Goal: Information Seeking & Learning: Learn about a topic

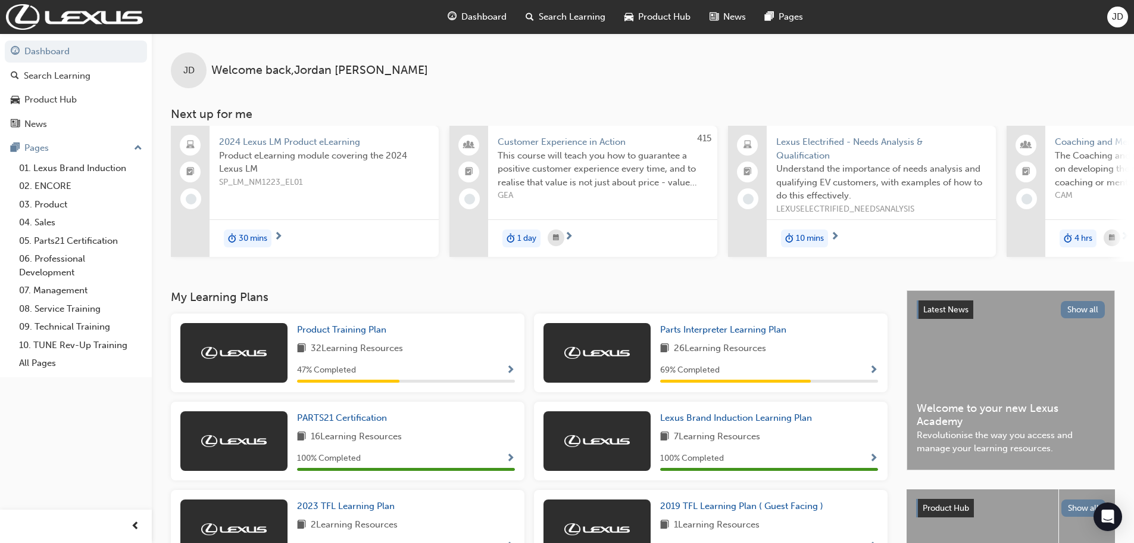
click at [561, 17] on span "Search Learning" at bounding box center [572, 17] width 67 height 14
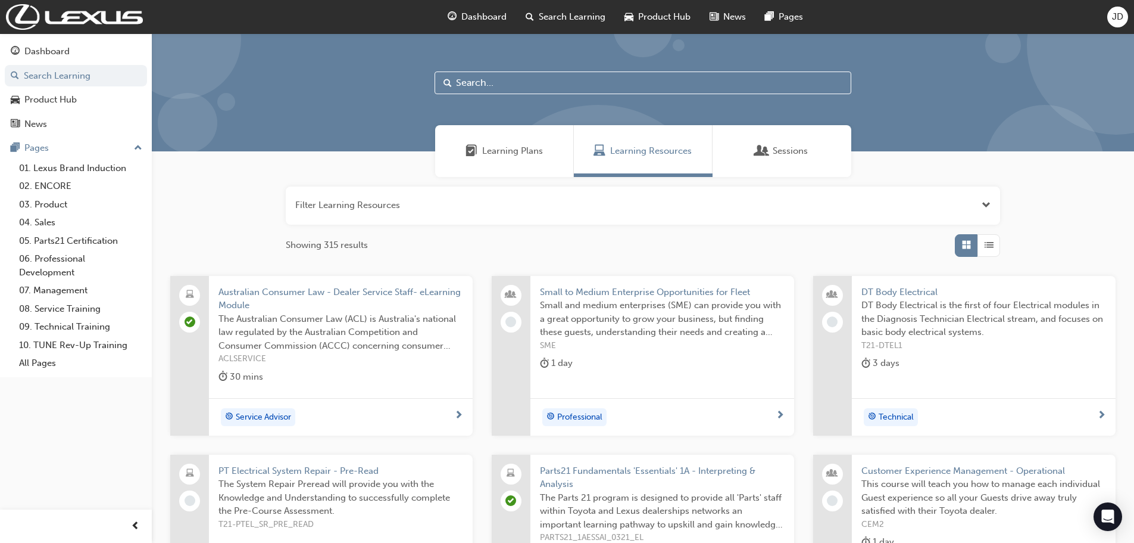
click at [499, 150] on span "Learning Plans" at bounding box center [512, 151] width 61 height 14
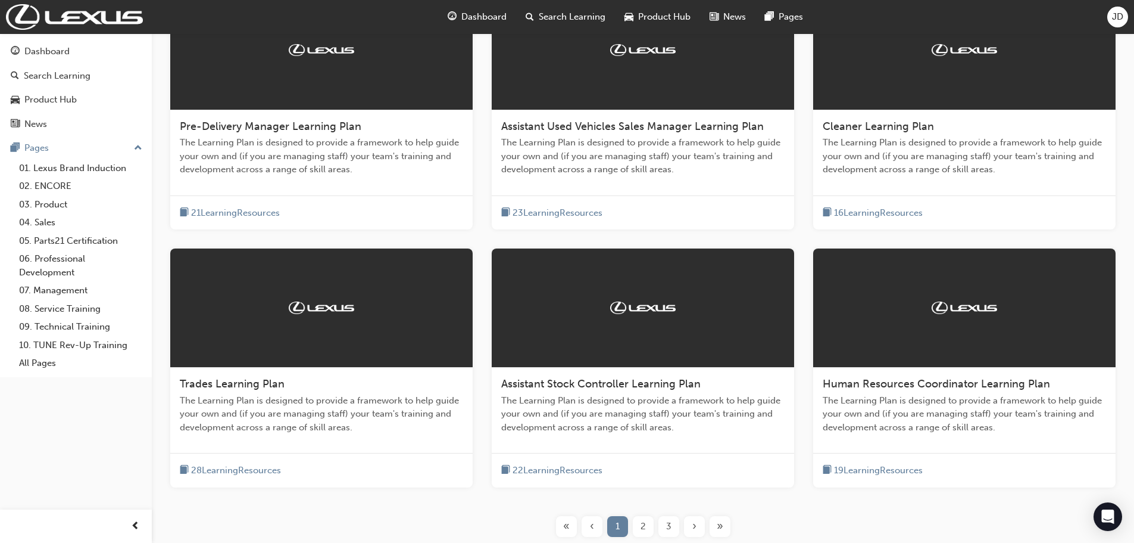
scroll to position [298, 0]
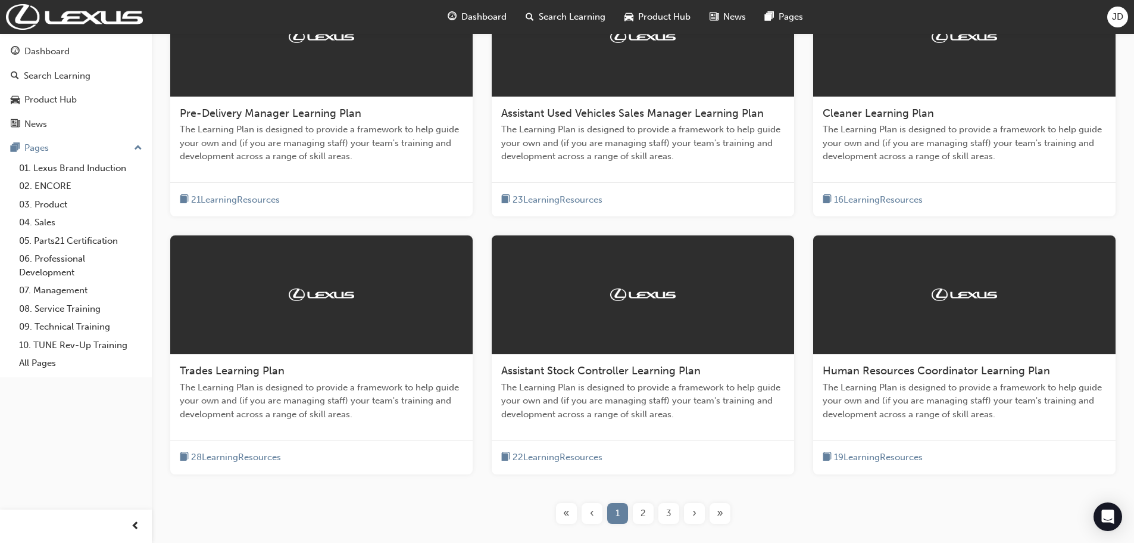
click at [640, 512] on div "2" at bounding box center [643, 513] width 21 height 21
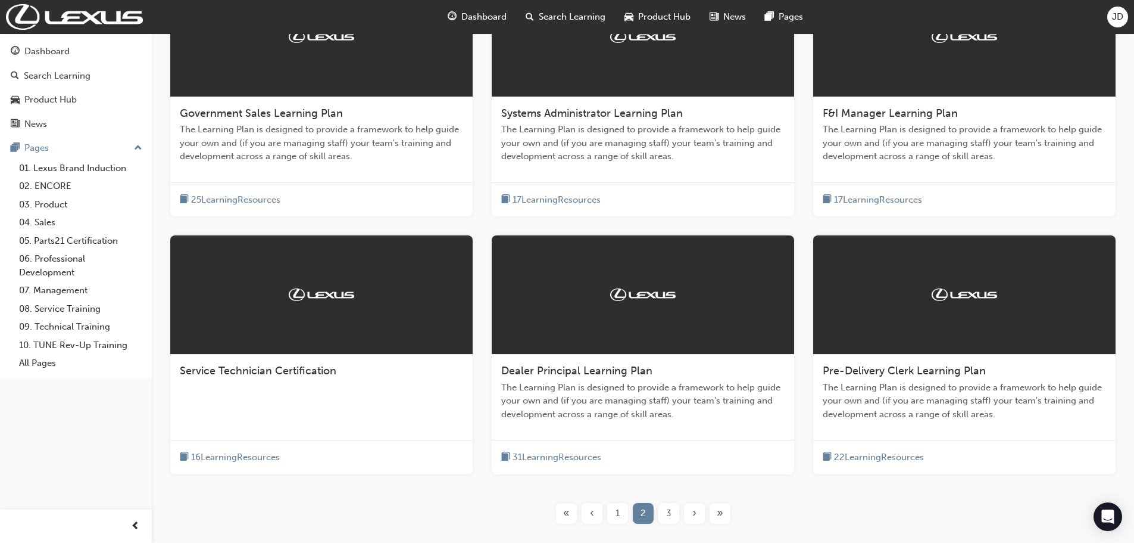
click at [669, 508] on span "3" at bounding box center [668, 513] width 5 height 14
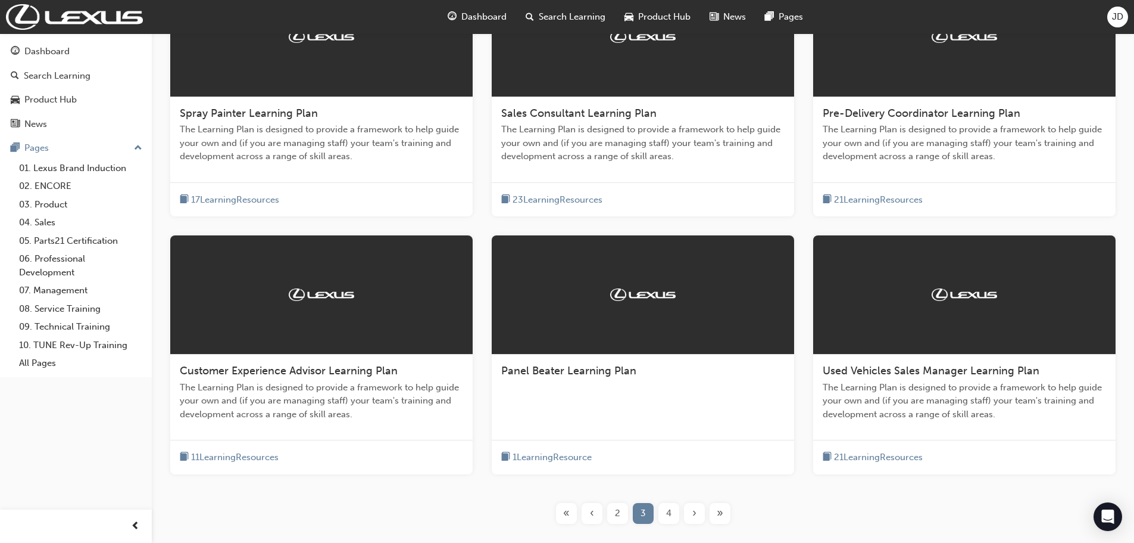
click at [669, 508] on span "4" at bounding box center [668, 513] width 5 height 14
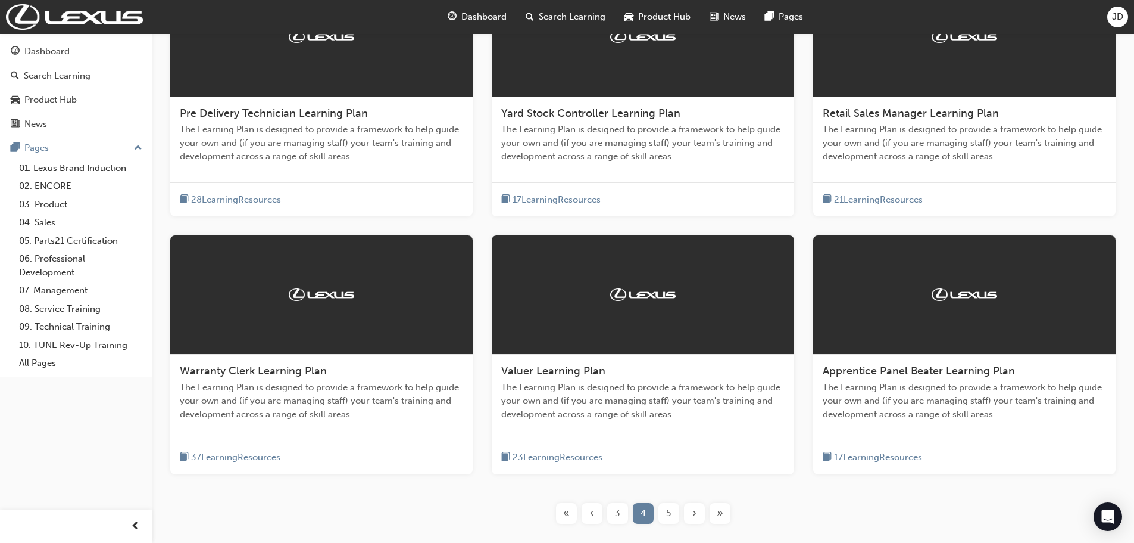
click at [691, 518] on div "›" at bounding box center [694, 513] width 21 height 21
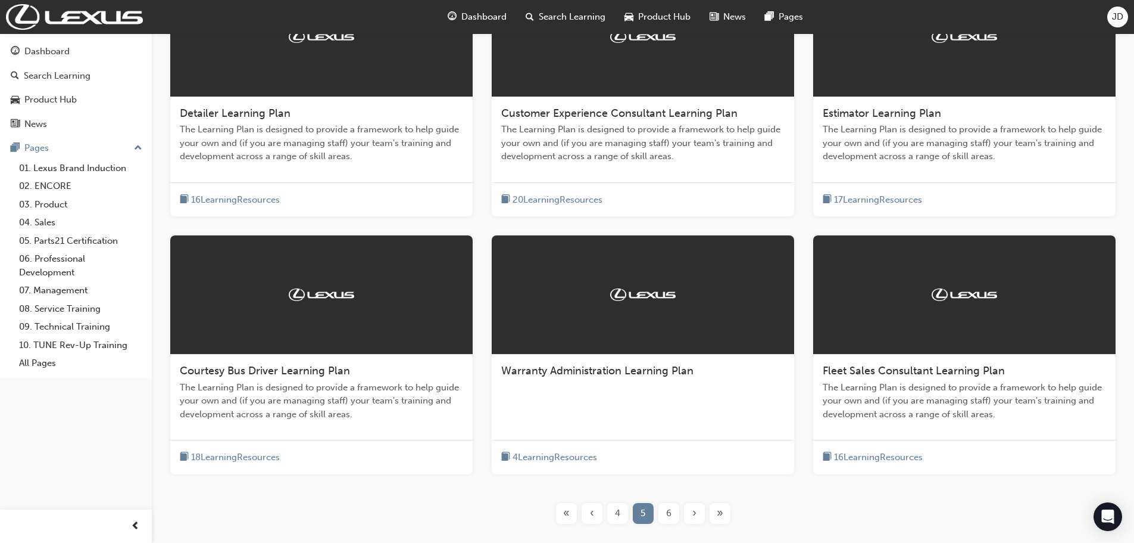
click at [691, 517] on div "›" at bounding box center [694, 513] width 21 height 21
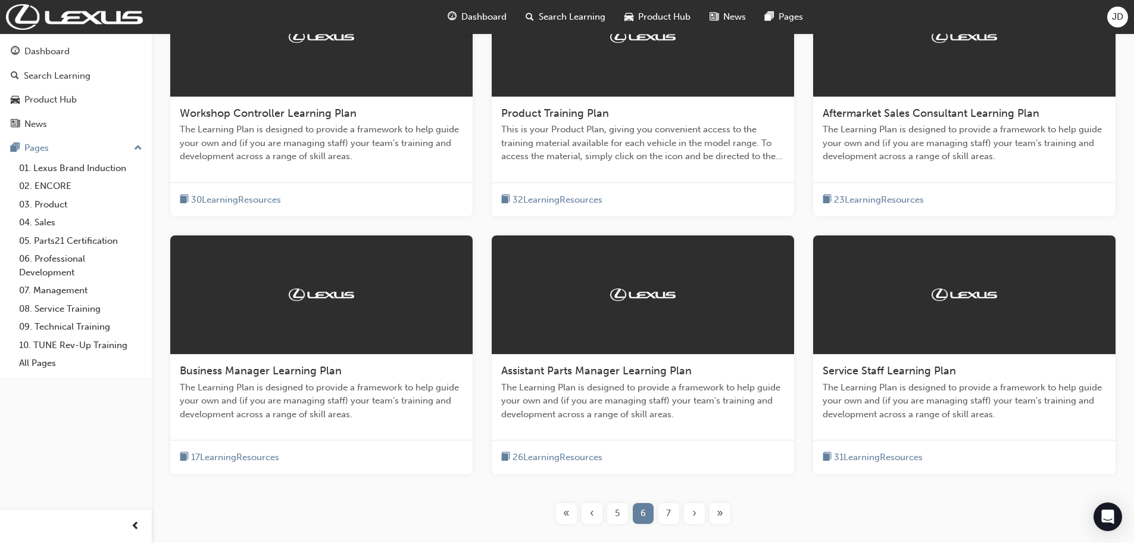
click at [690, 516] on div "›" at bounding box center [694, 513] width 21 height 21
click at [694, 513] on span "›" at bounding box center [695, 513] width 4 height 14
click at [694, 515] on span "›" at bounding box center [695, 513] width 4 height 14
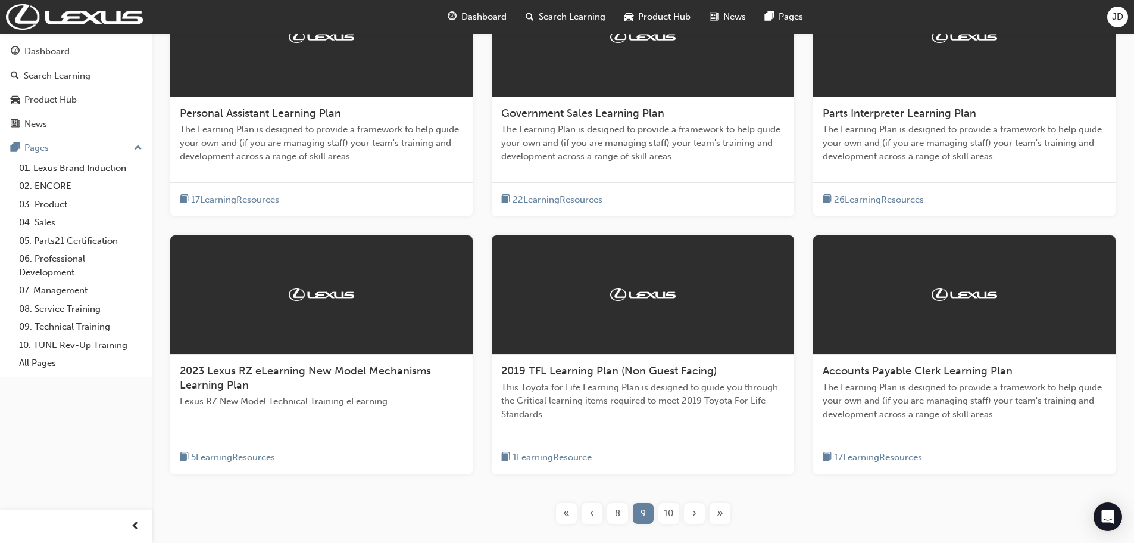
click at [699, 515] on div "›" at bounding box center [694, 513] width 21 height 21
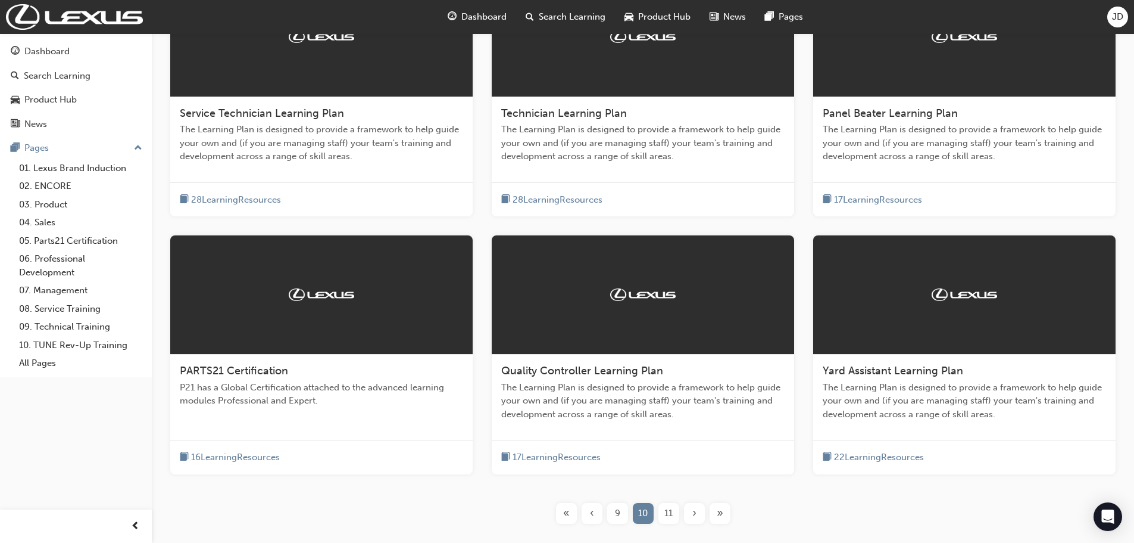
click at [685, 515] on div "›" at bounding box center [694, 513] width 21 height 21
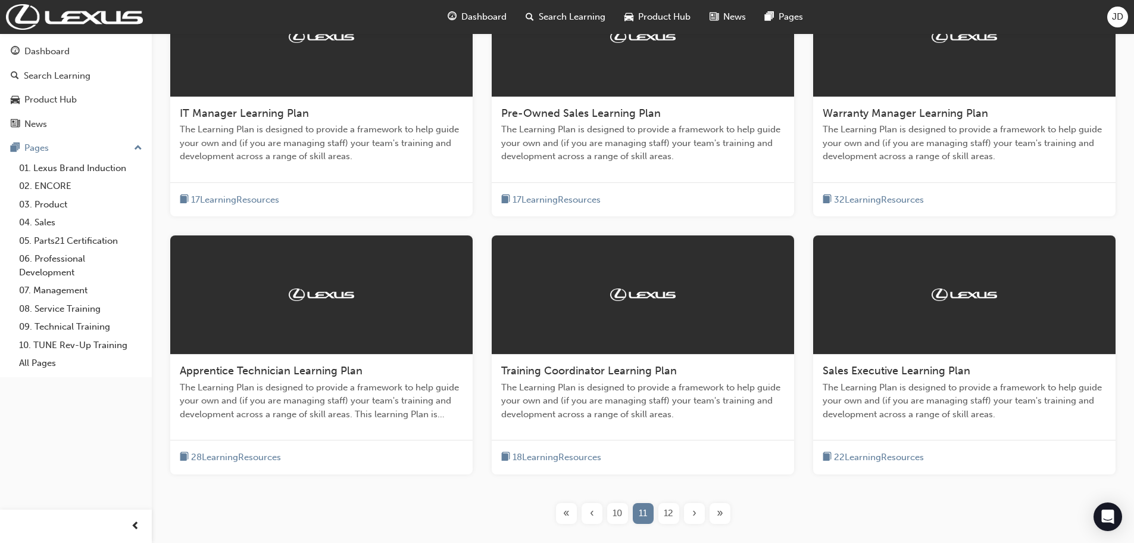
click at [693, 516] on span "›" at bounding box center [695, 513] width 4 height 14
click at [693, 511] on span "›" at bounding box center [695, 513] width 4 height 14
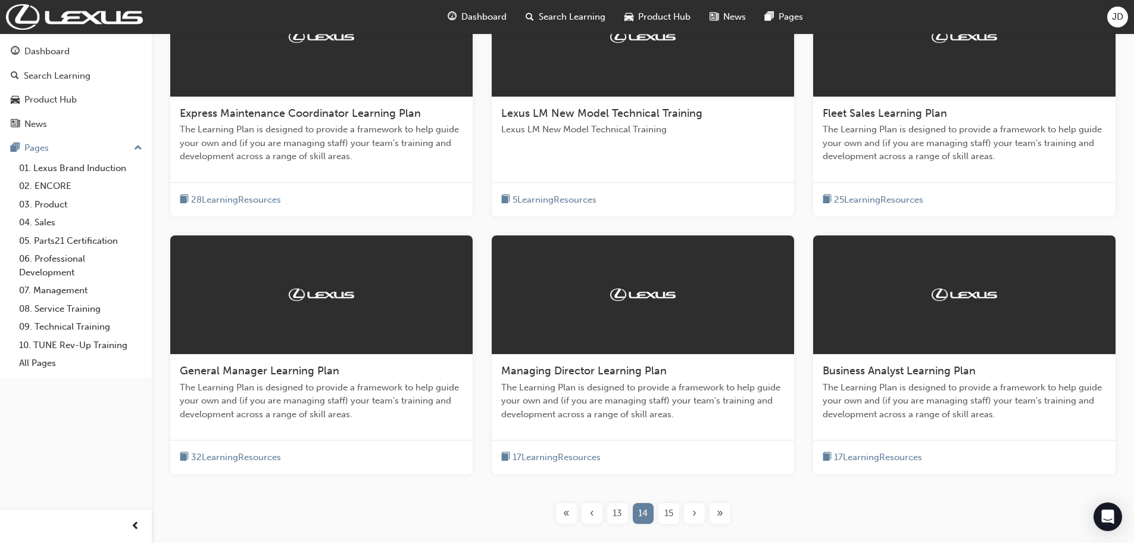
click at [693, 515] on span "›" at bounding box center [695, 513] width 4 height 14
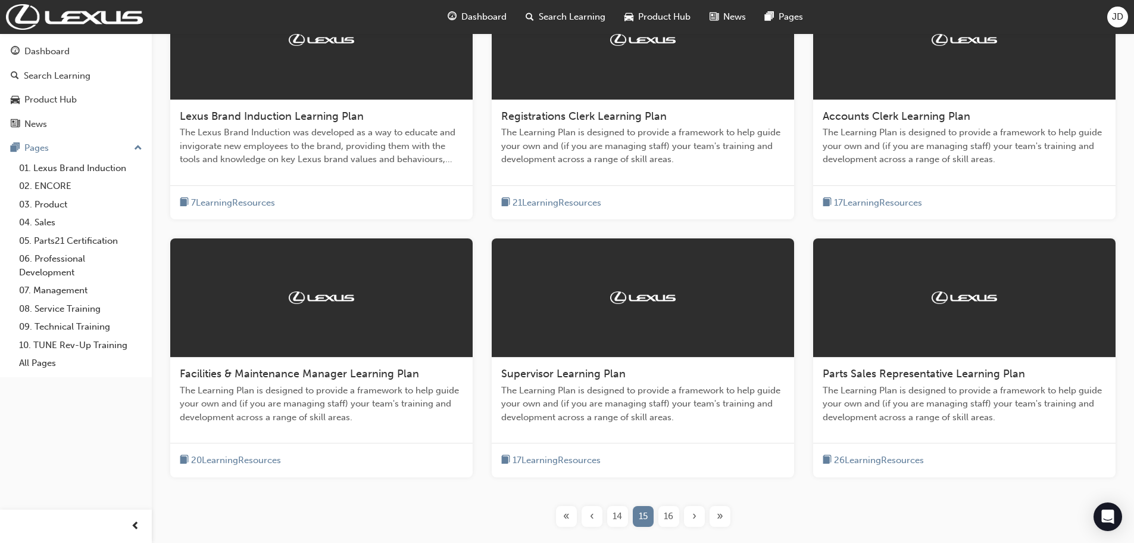
scroll to position [298, 0]
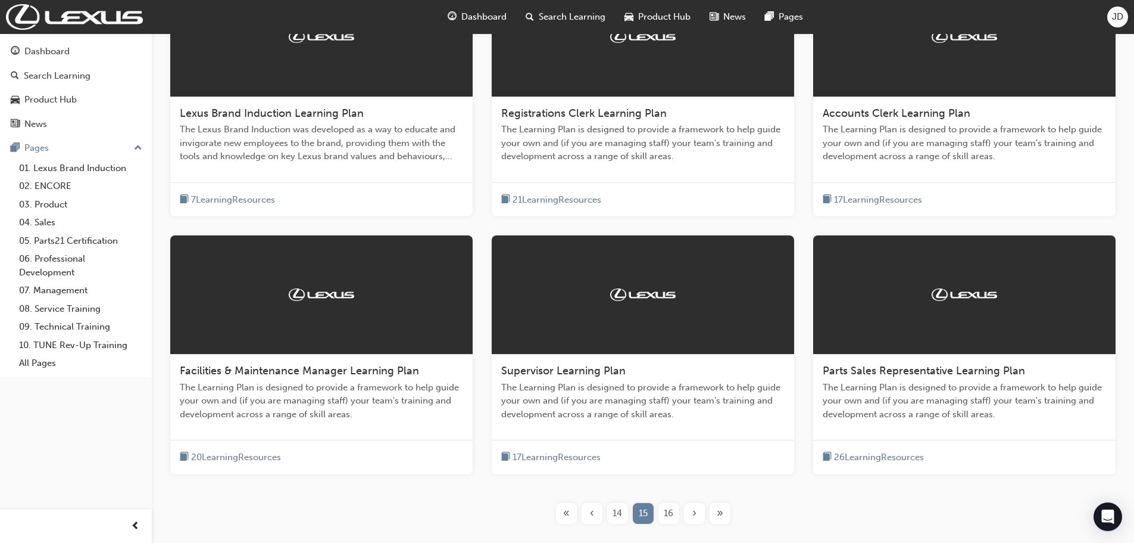
click at [698, 513] on div "›" at bounding box center [694, 513] width 21 height 21
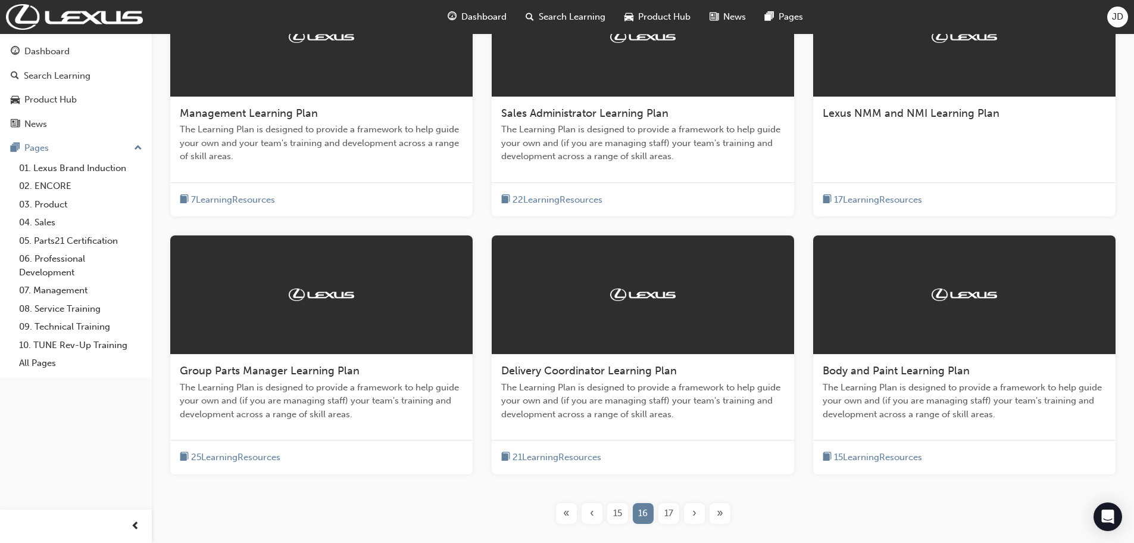
click at [695, 518] on span "›" at bounding box center [695, 513] width 4 height 14
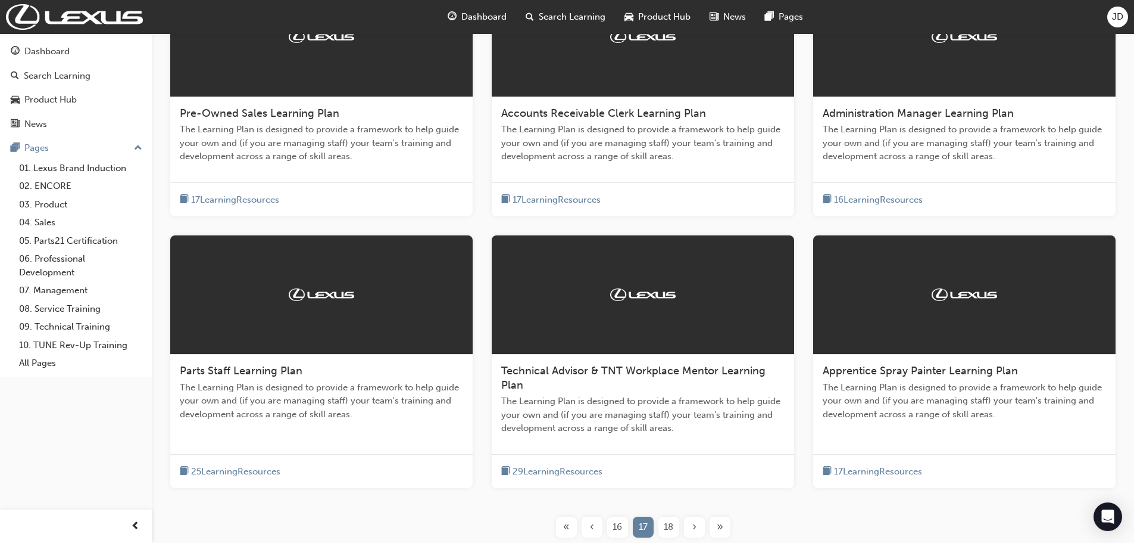
click at [687, 525] on div "›" at bounding box center [694, 526] width 21 height 21
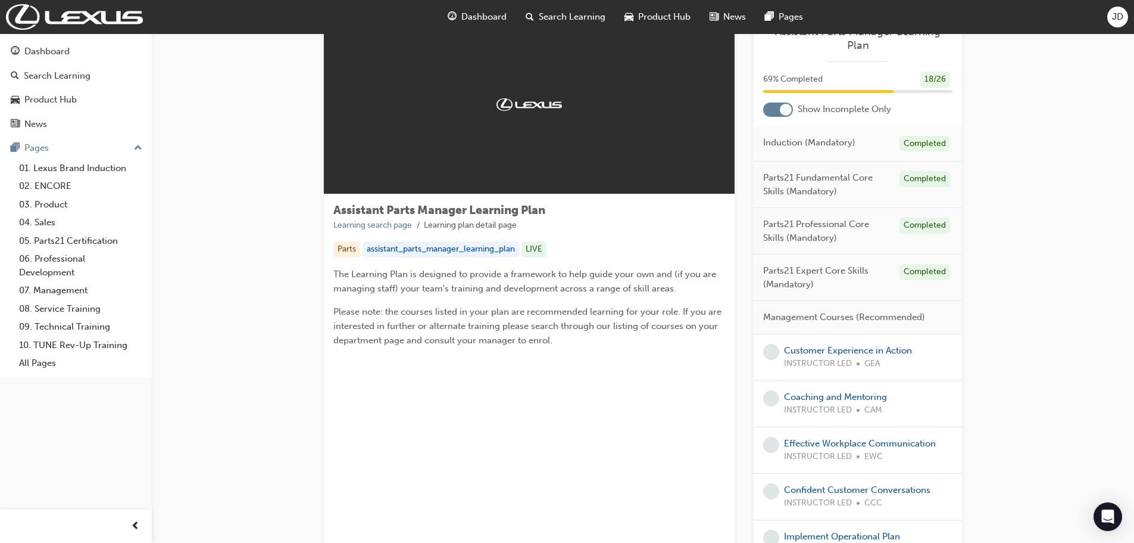
scroll to position [45, 0]
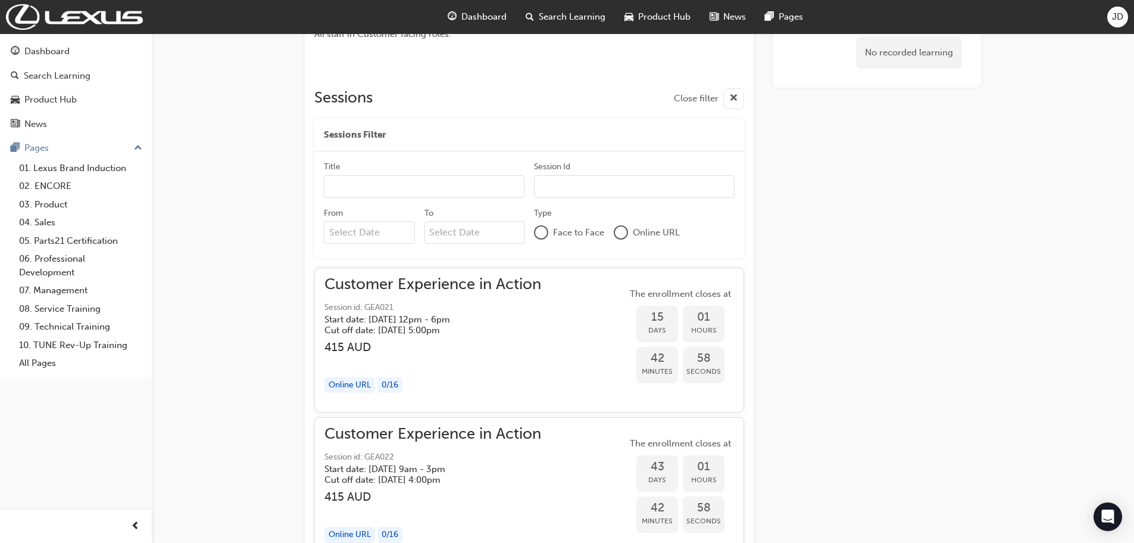
scroll to position [666, 0]
click at [407, 280] on span "Customer Experience in Action" at bounding box center [433, 284] width 217 height 14
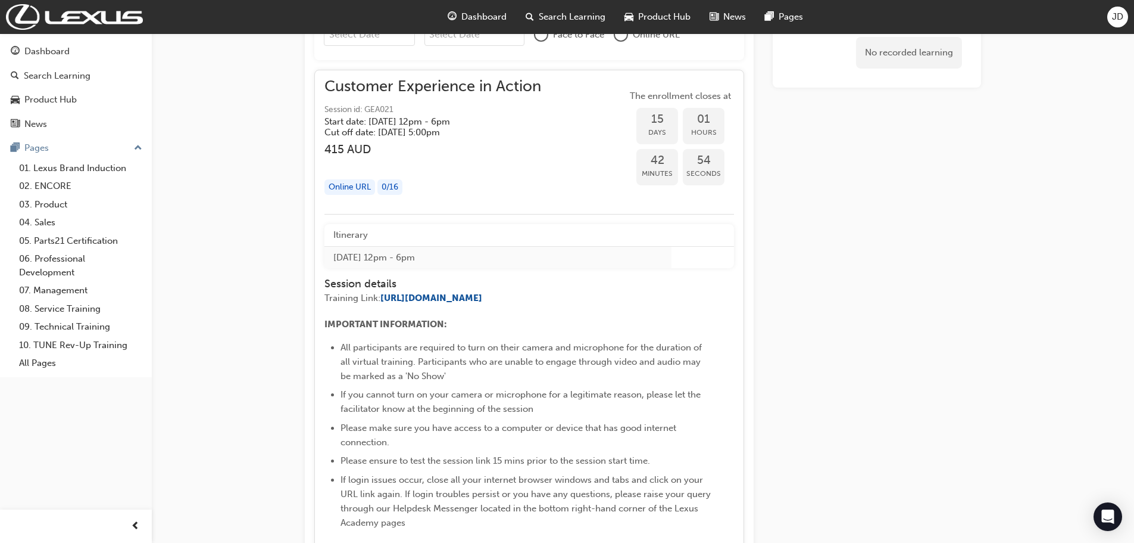
scroll to position [905, 0]
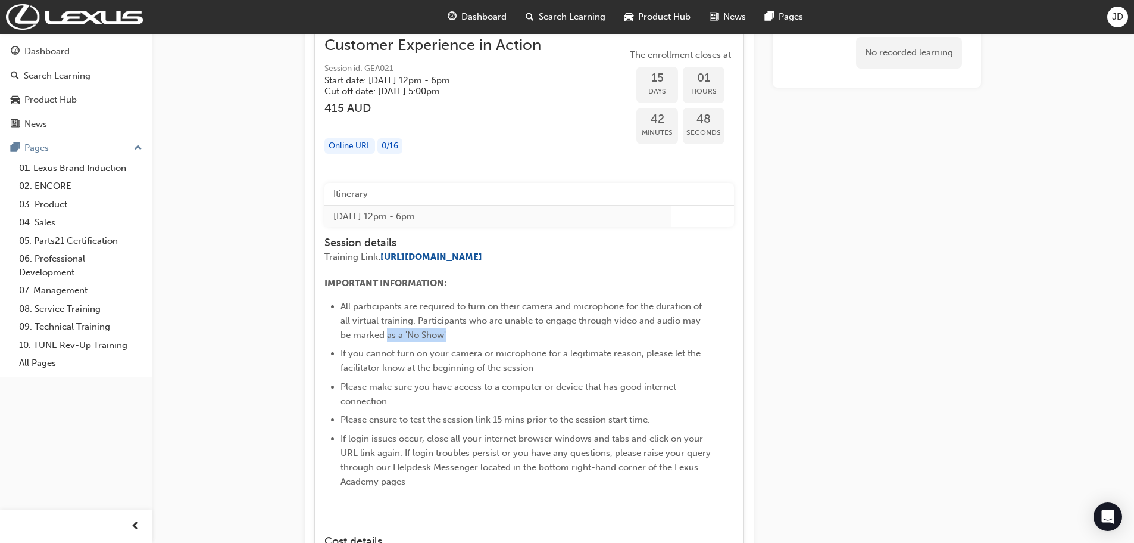
drag, startPoint x: 462, startPoint y: 341, endPoint x: 389, endPoint y: 341, distance: 72.7
click at [389, 341] on li "All participants are required to turn on their camera and microphone for the du…" at bounding box center [526, 320] width 371 height 43
drag, startPoint x: 453, startPoint y: 216, endPoint x: 437, endPoint y: 217, distance: 16.1
click at [437, 217] on td "Thu 11 Sep 2025 12pm - 6pm" at bounding box center [498, 216] width 347 height 22
click at [467, 222] on td "Thu 11 Sep 2025 12pm - 6pm" at bounding box center [498, 216] width 347 height 22
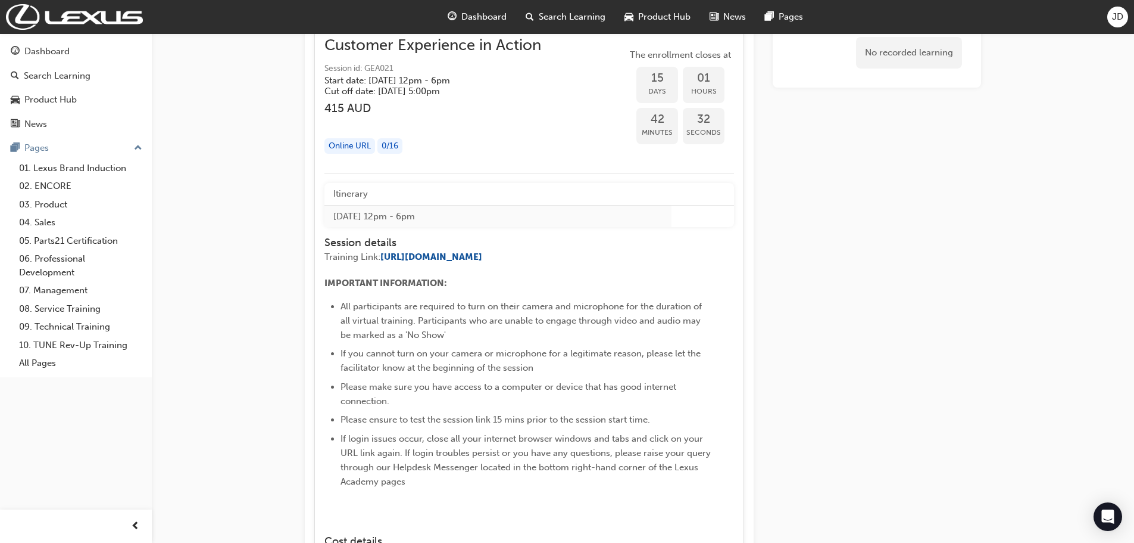
drag, startPoint x: 463, startPoint y: 215, endPoint x: 438, endPoint y: 216, distance: 25.6
click at [438, 216] on td "Thu 11 Sep 2025 12pm - 6pm" at bounding box center [498, 216] width 347 height 22
click at [502, 232] on div "Itinerary Thu 11 Sep 2025 12pm - 6pm Session details Training Link: https://us0…" at bounding box center [530, 461] width 410 height 557
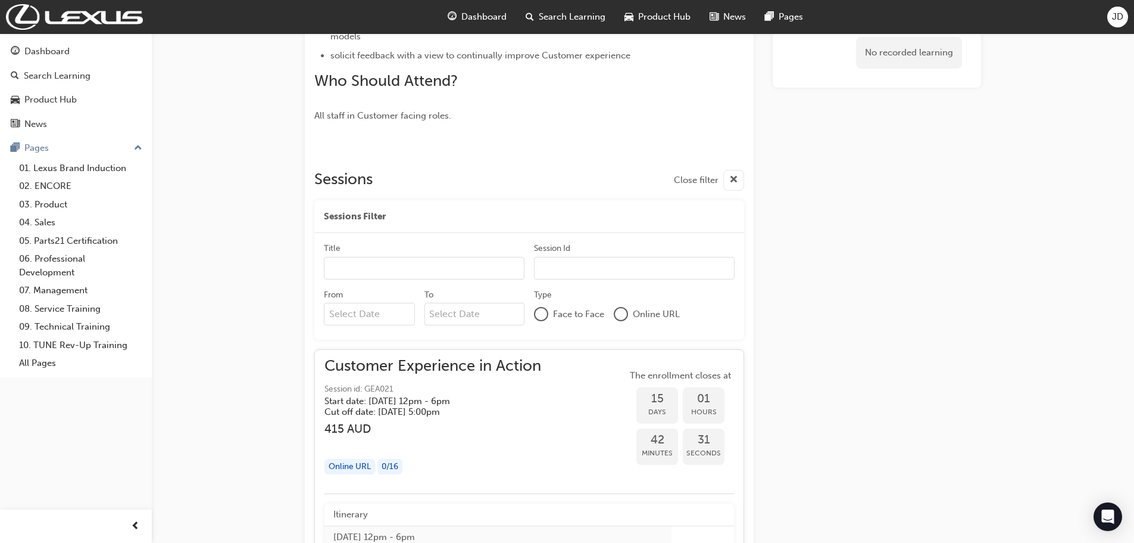
scroll to position [369, 0]
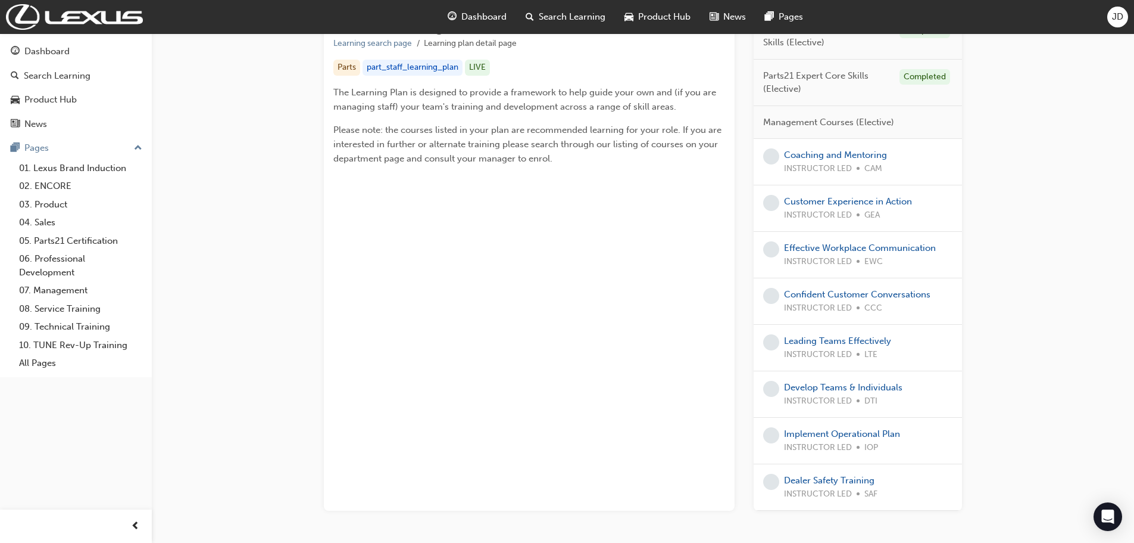
scroll to position [238, 0]
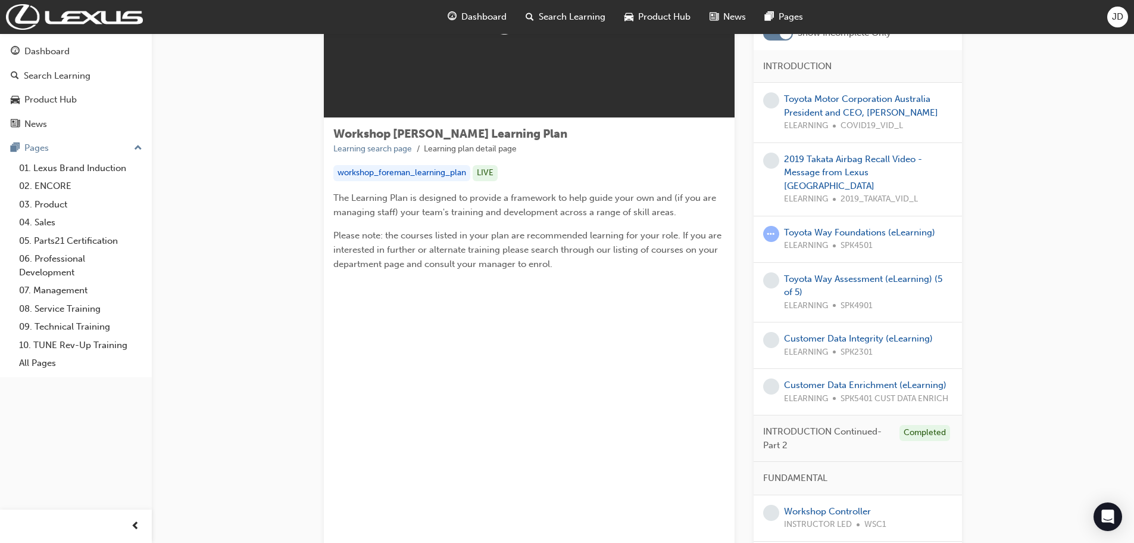
scroll to position [119, 0]
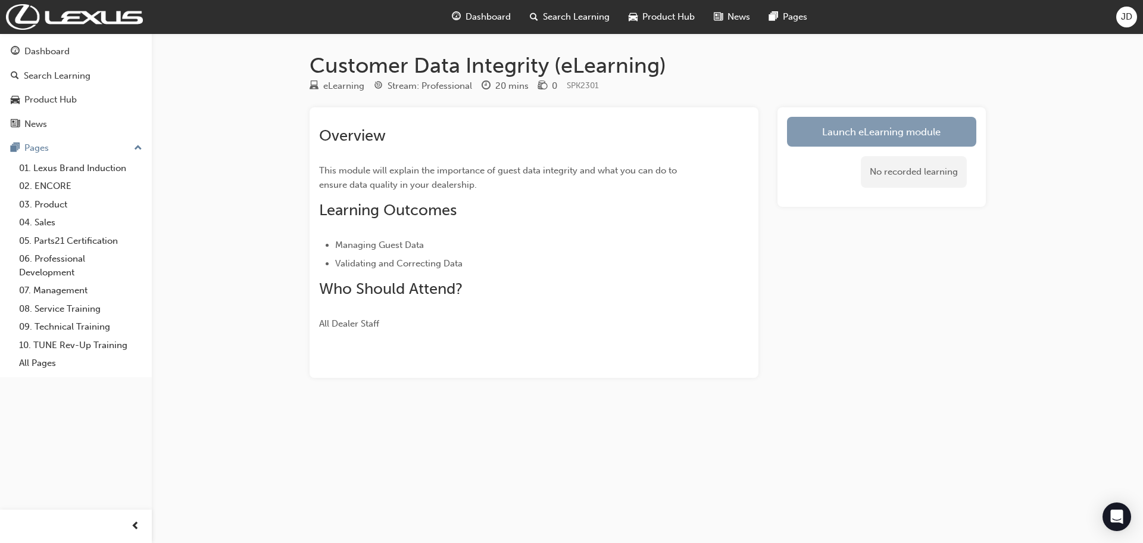
click at [922, 123] on link "Launch eLearning module" at bounding box center [881, 132] width 189 height 30
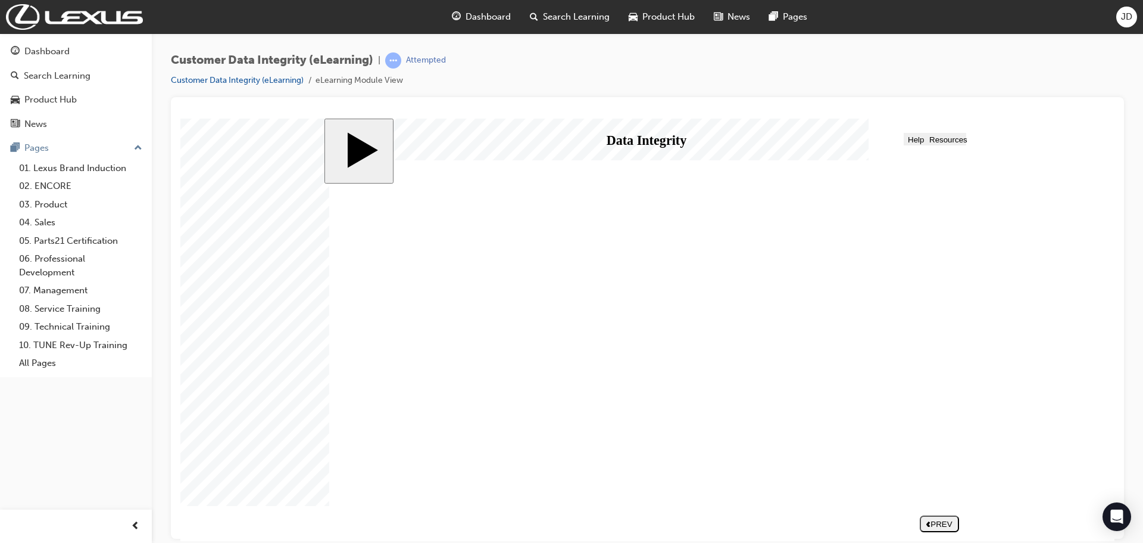
click at [932, 521] on div "NEXT" at bounding box center [940, 523] width 30 height 9
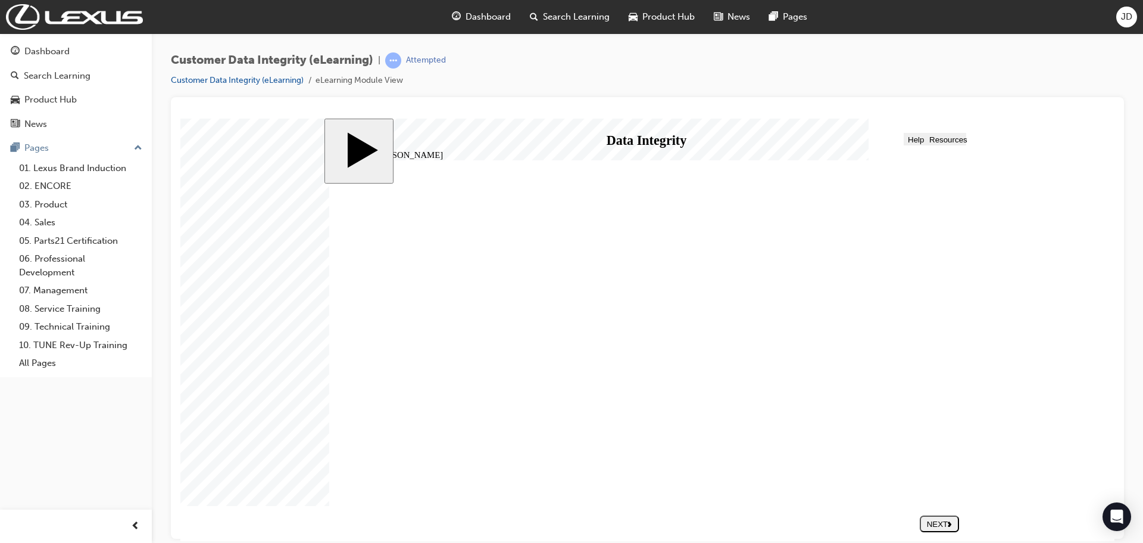
click at [940, 519] on div "NEXT" at bounding box center [940, 523] width 30 height 9
click at [940, 526] on div "NEXT" at bounding box center [940, 523] width 30 height 9
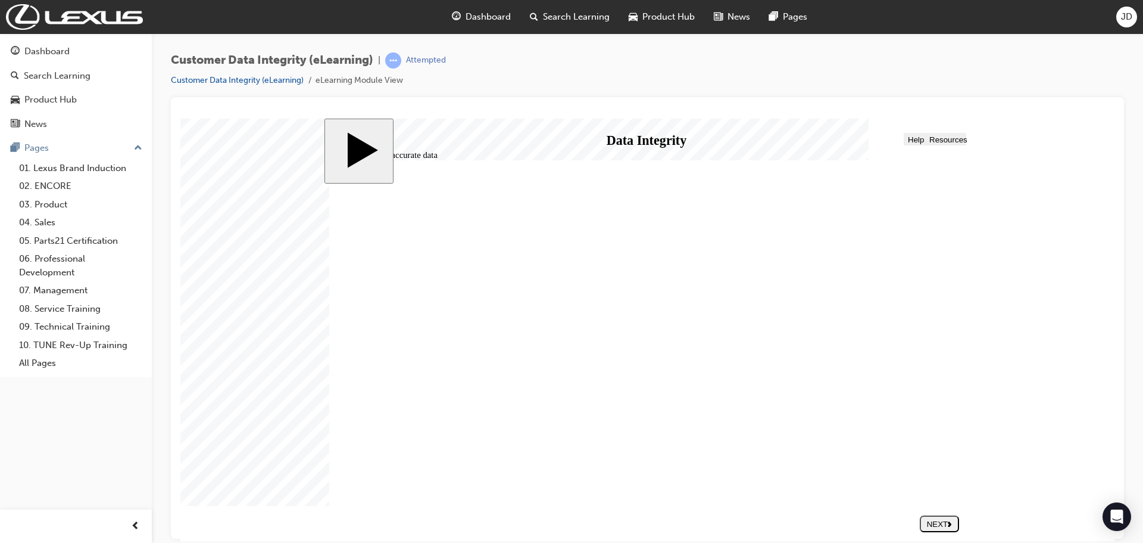
click at [946, 519] on div "NEXT" at bounding box center [940, 523] width 30 height 9
drag, startPoint x: 778, startPoint y: 363, endPoint x: 432, endPoint y: 268, distance: 358.1
drag, startPoint x: 760, startPoint y: 291, endPoint x: 466, endPoint y: 378, distance: 307.2
click at [944, 523] on div "SUBMIT" at bounding box center [940, 523] width 30 height 9
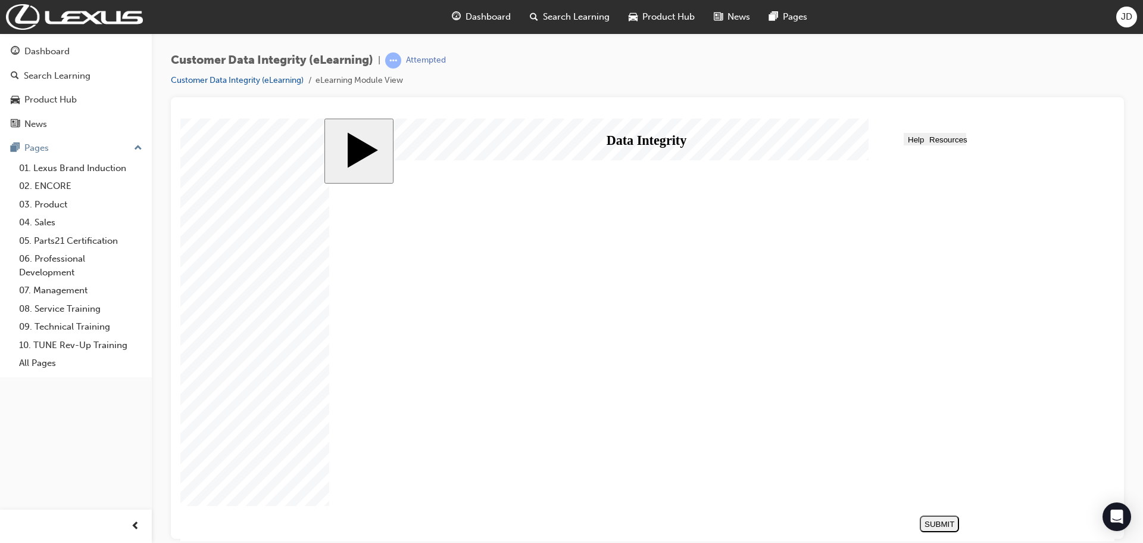
click at [948, 523] on div "NEXT" at bounding box center [940, 523] width 30 height 9
click at [944, 525] on div "NEXT" at bounding box center [940, 523] width 30 height 9
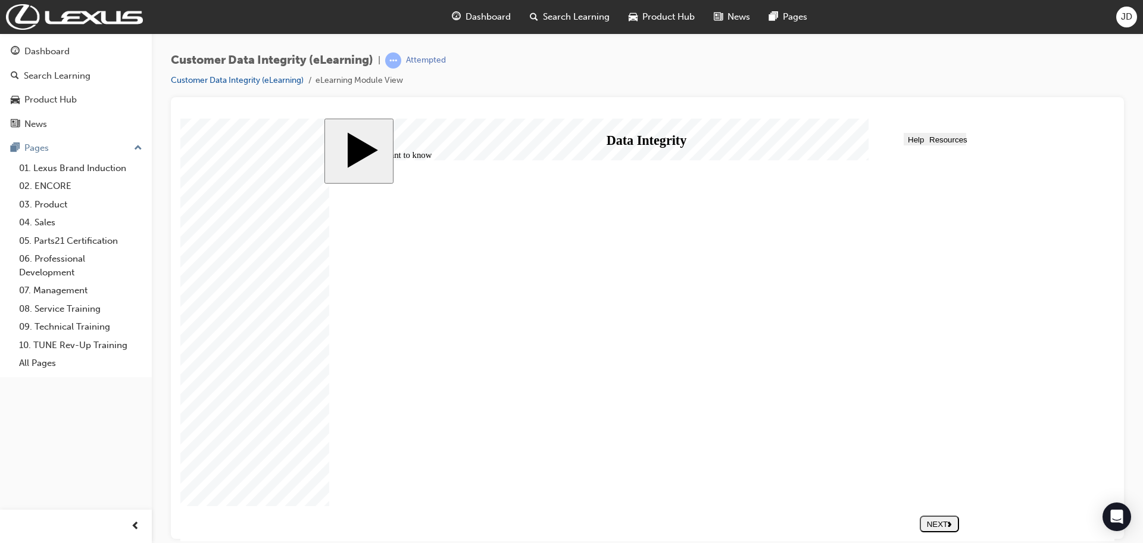
click at [938, 526] on div "NEXT" at bounding box center [940, 523] width 30 height 9
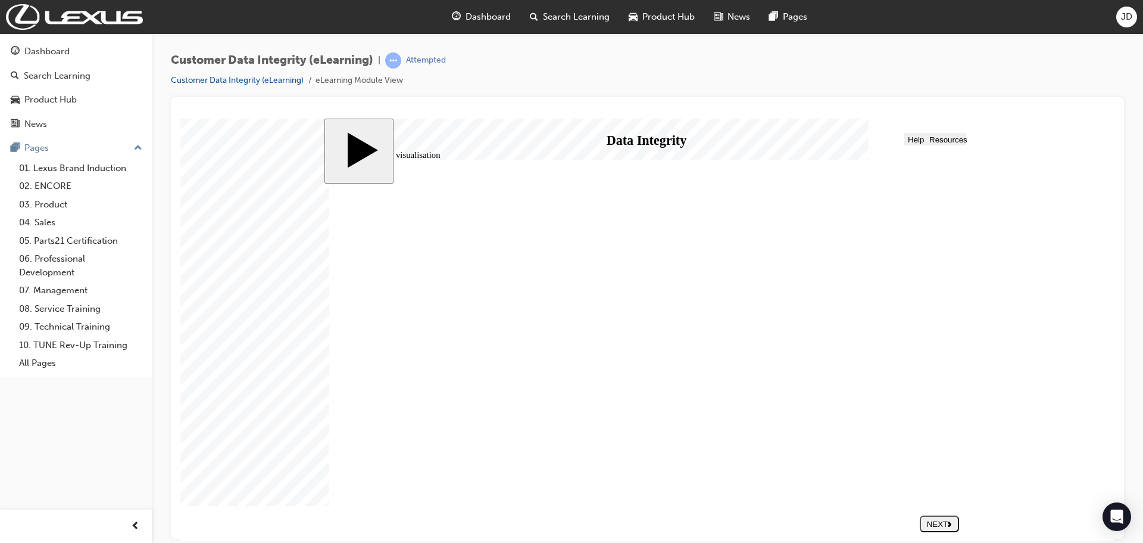
click at [942, 520] on div "NEXT" at bounding box center [940, 523] width 30 height 9
click at [930, 520] on div "NEXT" at bounding box center [940, 523] width 30 height 9
drag, startPoint x: 821, startPoint y: 289, endPoint x: 498, endPoint y: 285, distance: 322.2
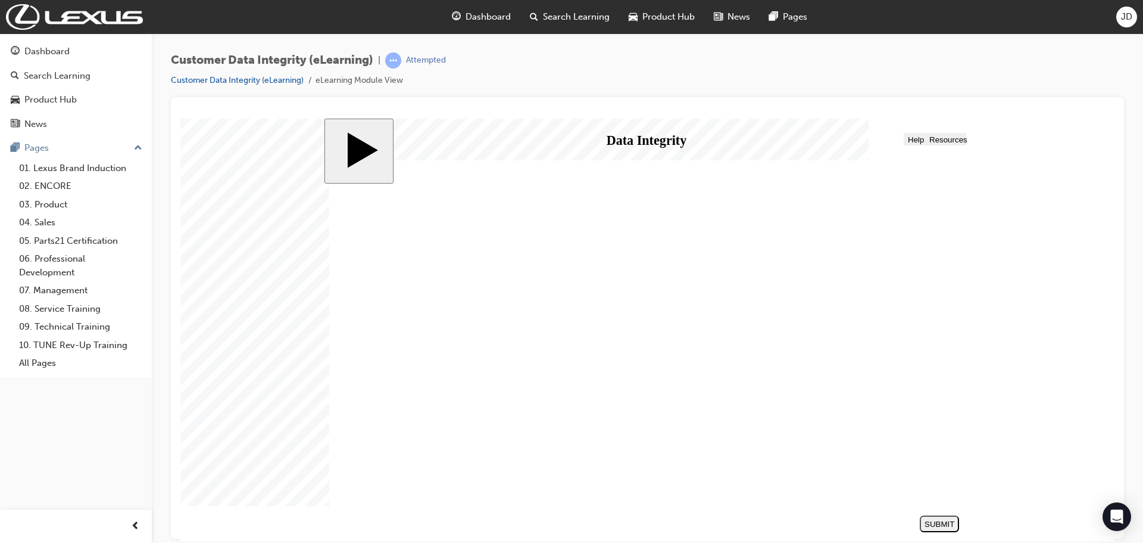
drag, startPoint x: 821, startPoint y: 367, endPoint x: 487, endPoint y: 389, distance: 334.8
click at [927, 519] on div "SUBMIT" at bounding box center [940, 523] width 30 height 9
click at [936, 515] on button "NEXT" at bounding box center [940, 523] width 39 height 17
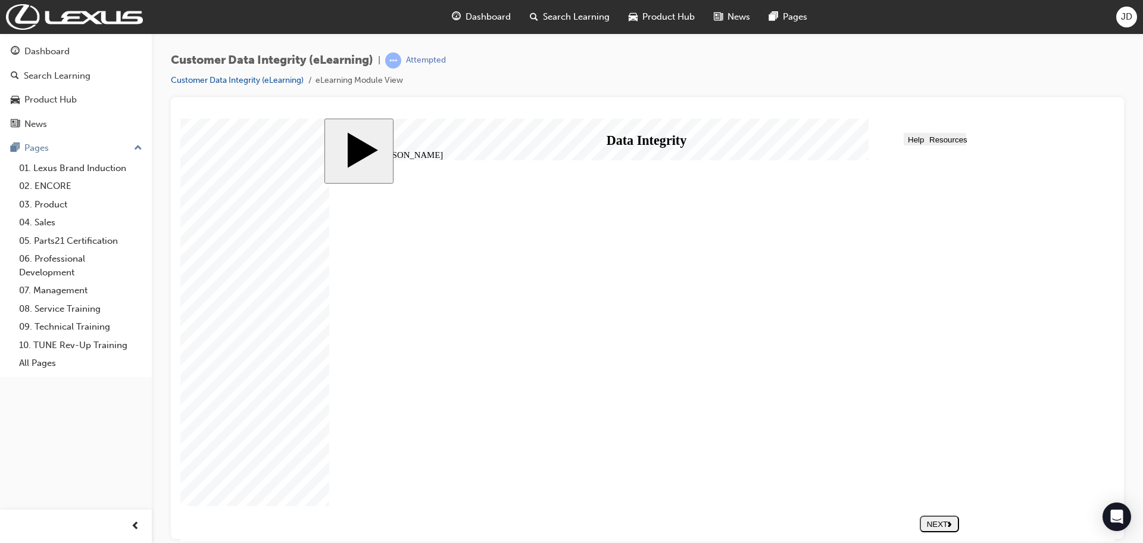
click at [938, 519] on div "NEXT" at bounding box center [940, 523] width 30 height 9
type input "2"
drag, startPoint x: 680, startPoint y: 434, endPoint x: 880, endPoint y: 424, distance: 200.4
click at [939, 529] on button "NEXT" at bounding box center [939, 523] width 39 height 17
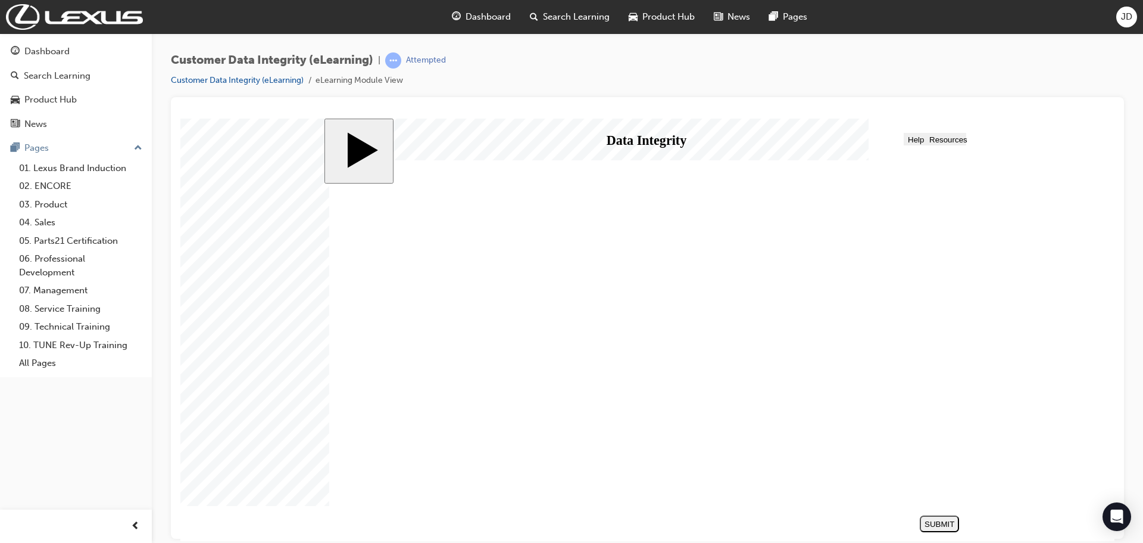
drag, startPoint x: 849, startPoint y: 298, endPoint x: 493, endPoint y: 280, distance: 356.0
drag, startPoint x: 859, startPoint y: 374, endPoint x: 535, endPoint y: 385, distance: 324.8
click at [936, 523] on div "SUBMIT" at bounding box center [940, 523] width 30 height 9
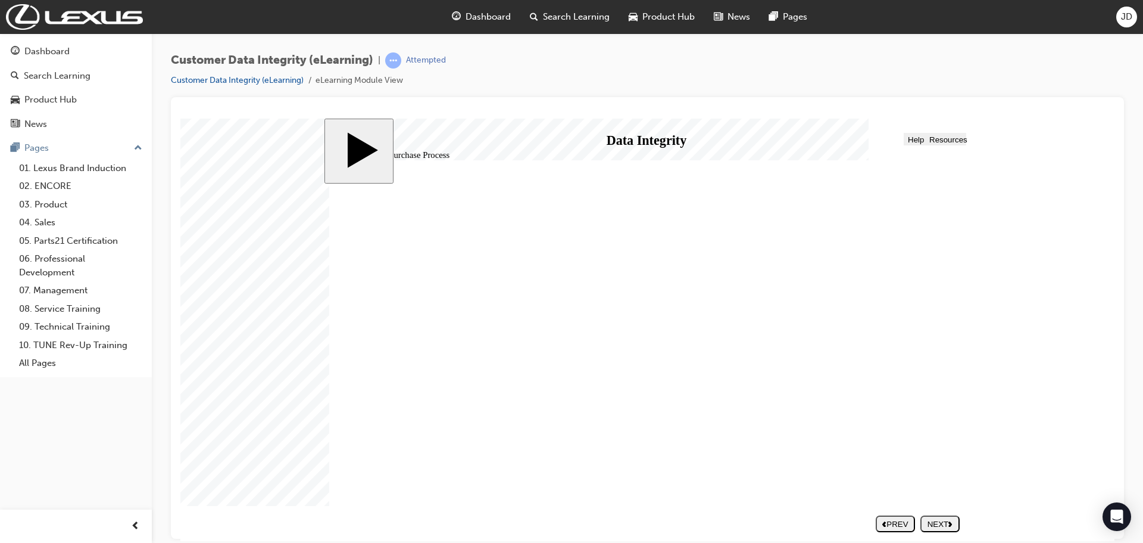
click at [940, 520] on div "NEXT" at bounding box center [940, 523] width 30 height 9
click at [949, 525] on polygon "next" at bounding box center [950, 522] width 4 height 5
click at [946, 520] on div "NEXT" at bounding box center [940, 523] width 30 height 9
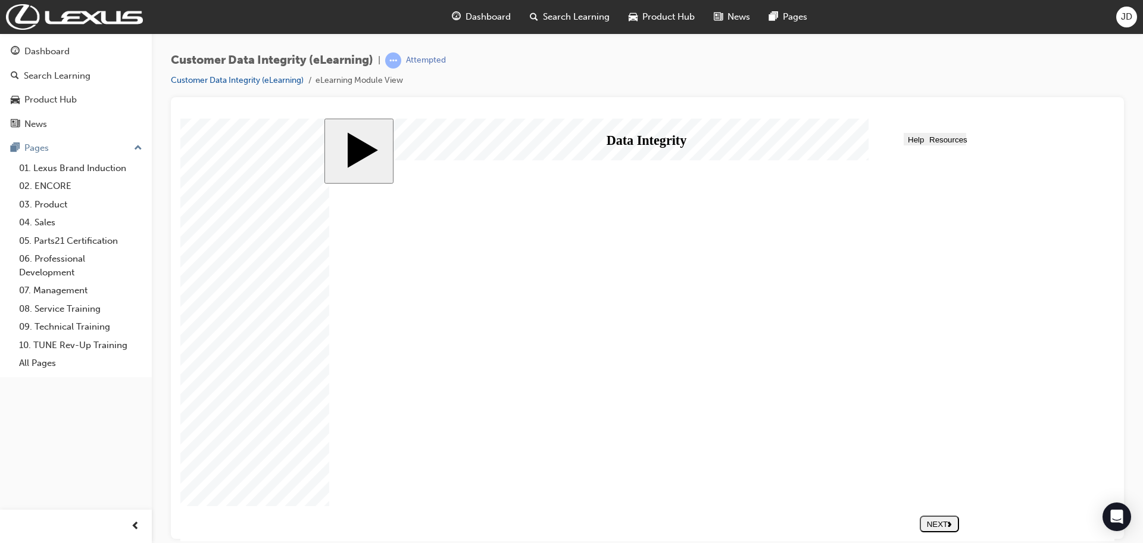
click at [344, 142] on span "Menu" at bounding box center [343, 139] width 20 height 9
click at [374, 142] on span "Progress" at bounding box center [373, 139] width 32 height 9
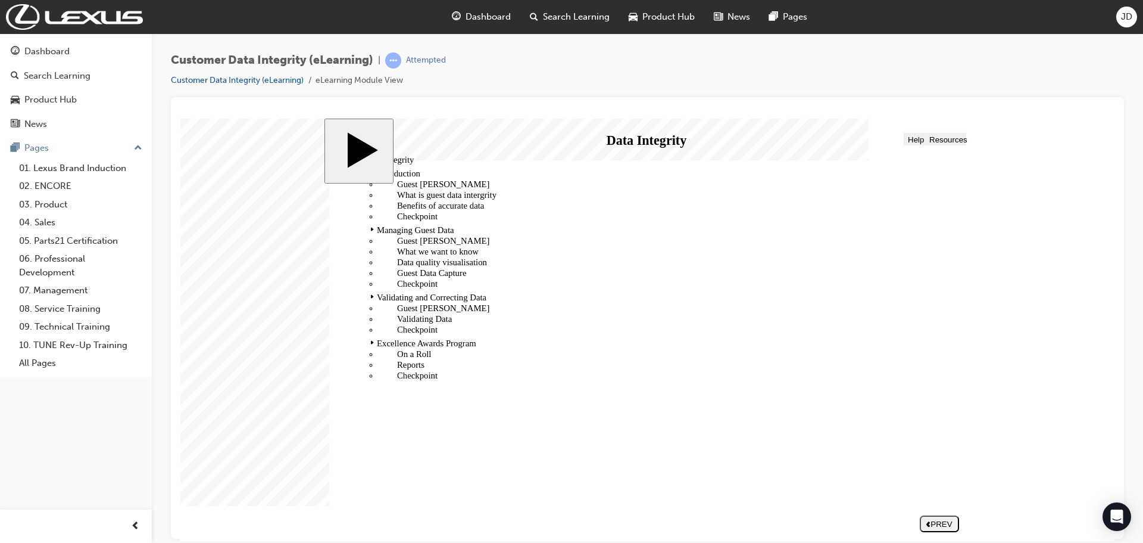
click at [374, 142] on span "Progress" at bounding box center [373, 139] width 32 height 9
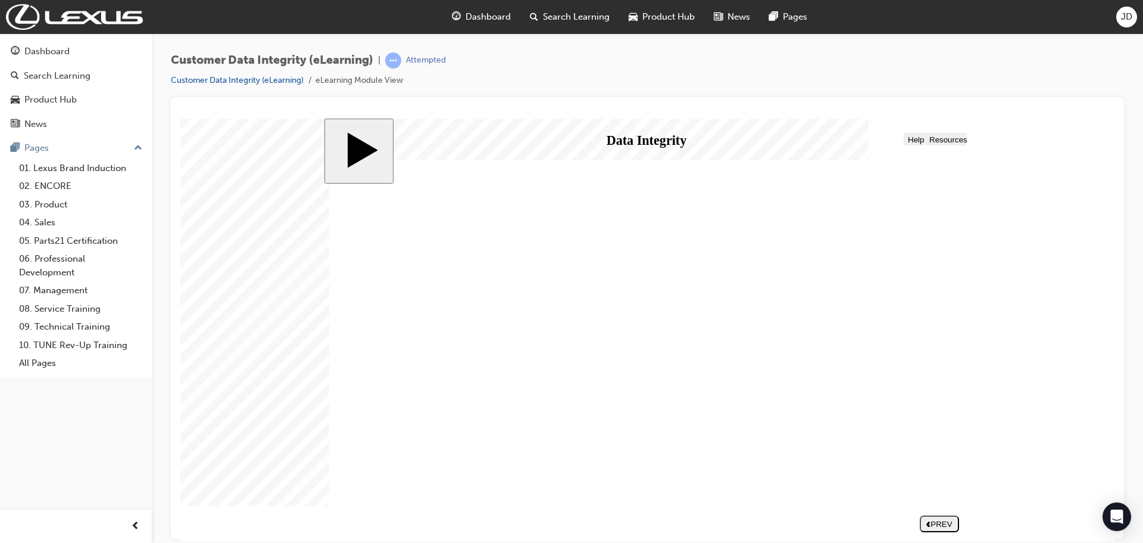
click at [929, 523] on polygon "previous" at bounding box center [929, 522] width 4 height 5
click at [942, 521] on div "NEXT" at bounding box center [940, 523] width 30 height 9
drag, startPoint x: 572, startPoint y: 273, endPoint x: 482, endPoint y: 289, distance: 91.4
drag, startPoint x: 691, startPoint y: 366, endPoint x: 457, endPoint y: 385, distance: 235.4
click at [932, 517] on button "SUBMIT" at bounding box center [939, 523] width 39 height 17
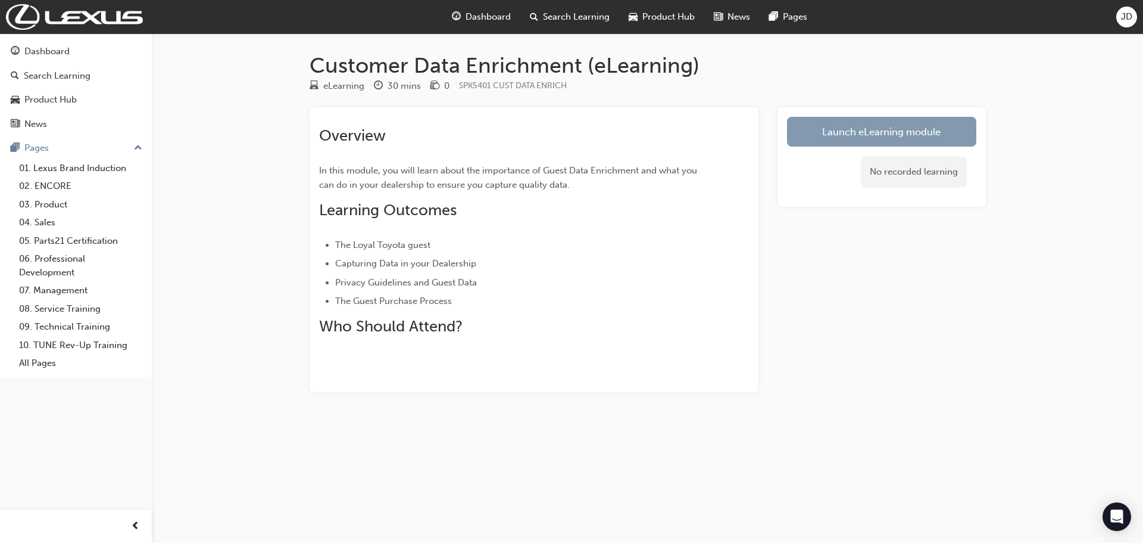
click at [859, 130] on link "Launch eLearning module" at bounding box center [881, 132] width 189 height 30
